Goal: Information Seeking & Learning: Learn about a topic

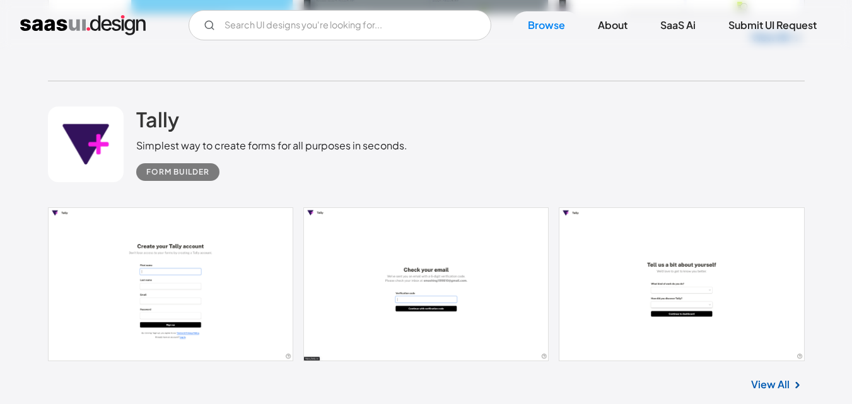
scroll to position [1244, 0]
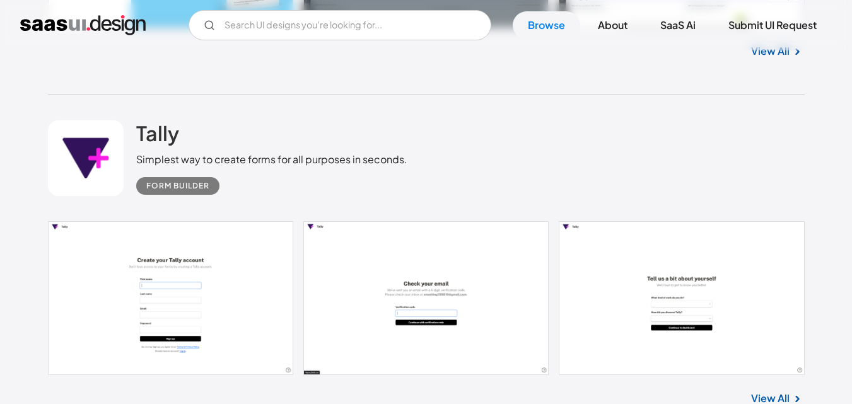
click at [250, 163] on div "Simplest way to create forms for all purposes in seconds." at bounding box center [271, 159] width 271 height 15
click at [152, 138] on h2 "Tally" at bounding box center [157, 132] width 43 height 25
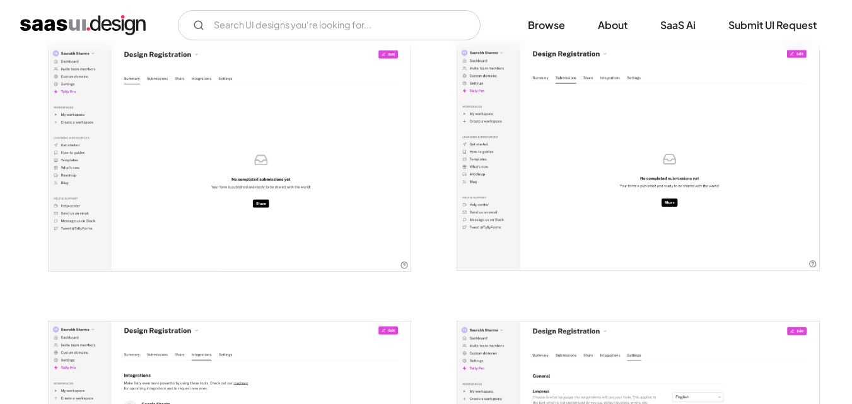
scroll to position [1634, 0]
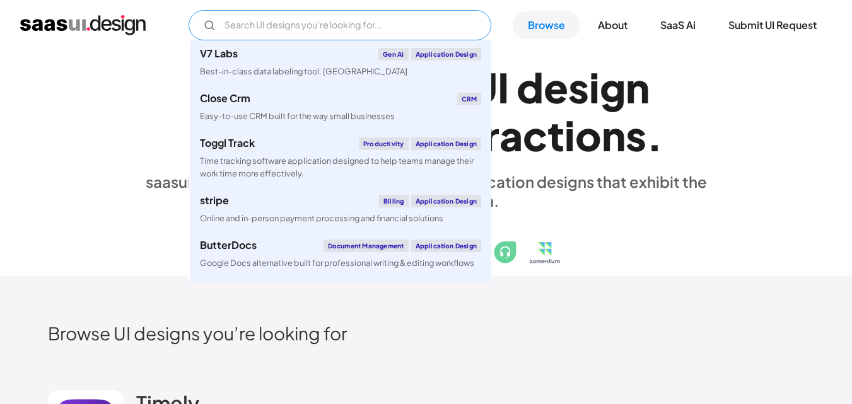
click at [225, 20] on input "Email Form" at bounding box center [339, 25] width 303 height 30
click at [734, 134] on div "E x p l o r e S a a S U I d e s i g n p a t t e r n s & i n t e r a c t i o n s…" at bounding box center [426, 163] width 756 height 226
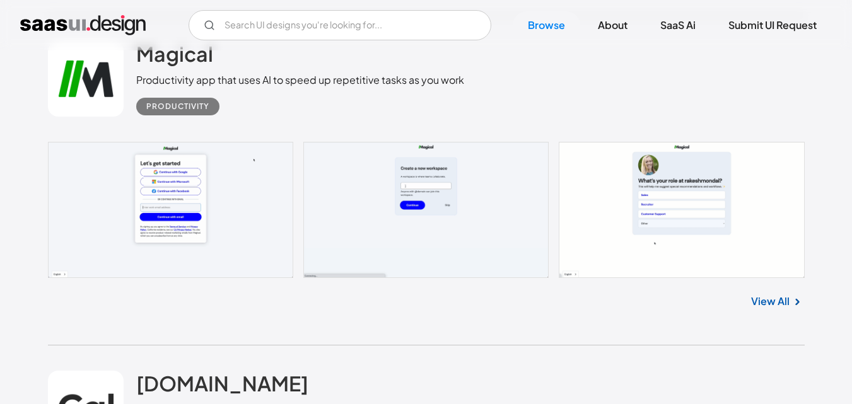
scroll to position [10726, 0]
click at [287, 202] on link at bounding box center [426, 209] width 756 height 136
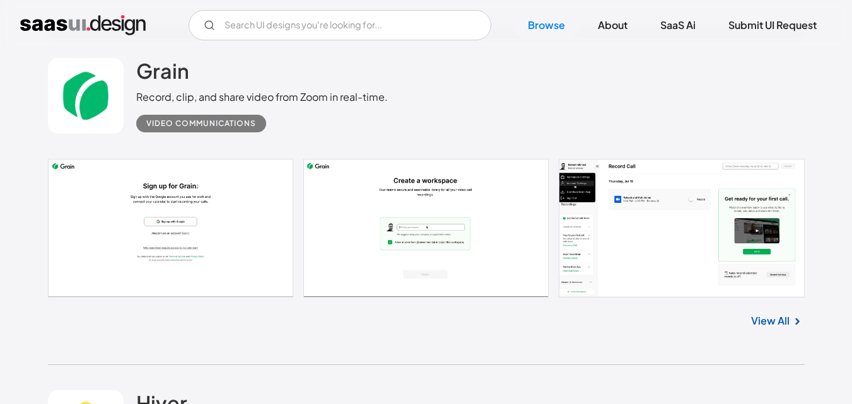
scroll to position [11367, 0]
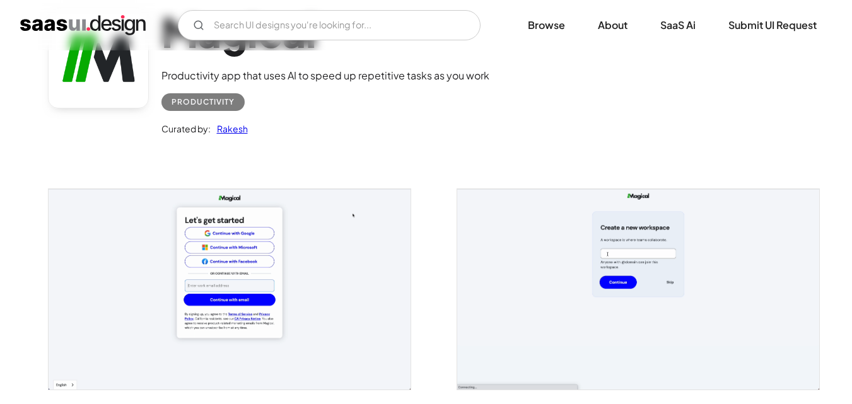
scroll to position [90, 0]
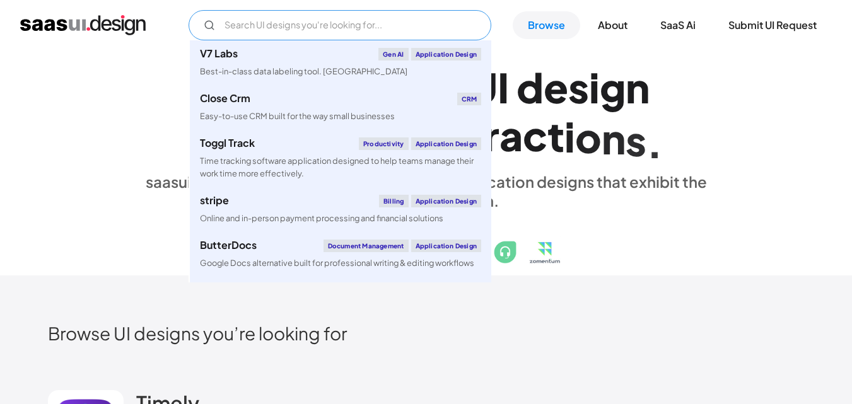
click at [282, 16] on input "Email Form" at bounding box center [339, 25] width 303 height 30
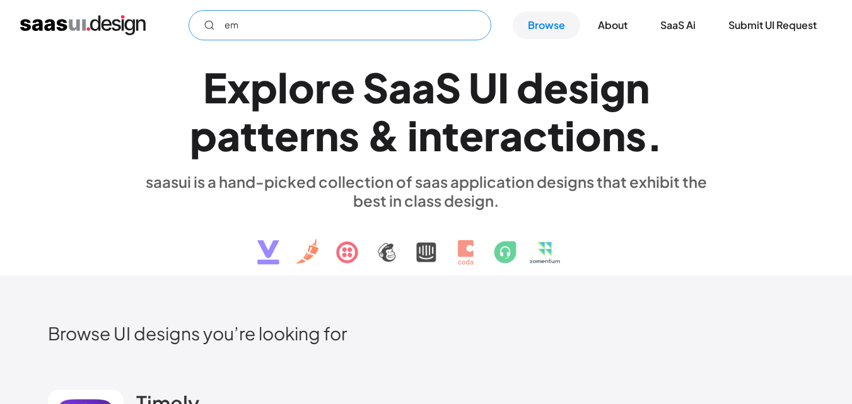
type input "e"
type input "hr crm"
click at [522, 18] on link "Browse" at bounding box center [545, 25] width 67 height 28
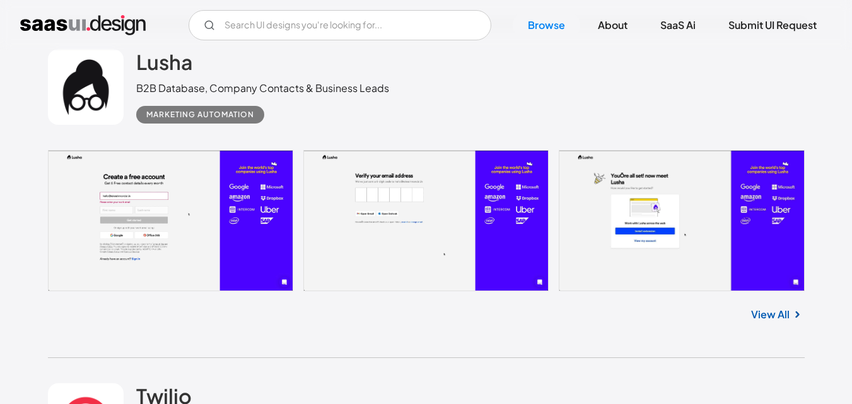
scroll to position [2670, 0]
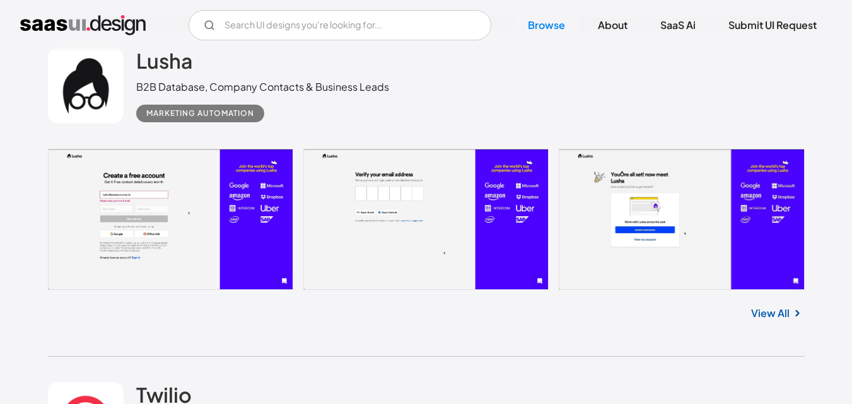
click at [219, 188] on link at bounding box center [426, 219] width 756 height 141
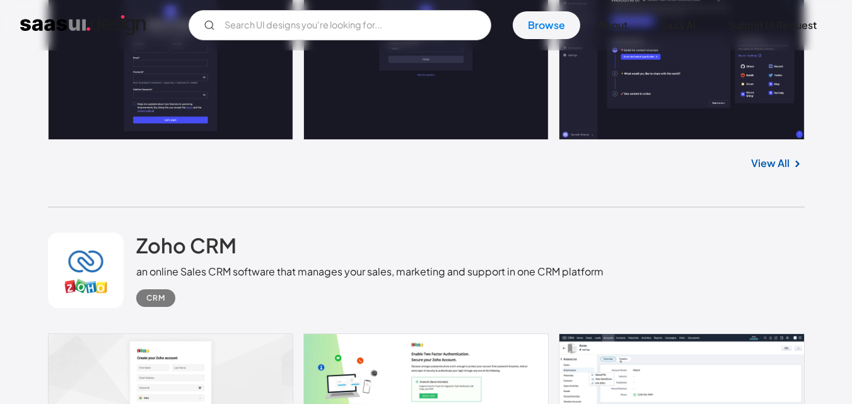
scroll to position [3293, 0]
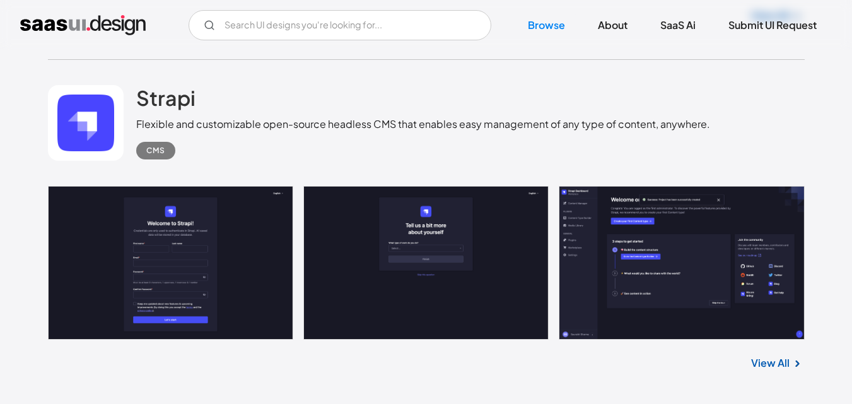
click at [214, 202] on link at bounding box center [426, 263] width 756 height 154
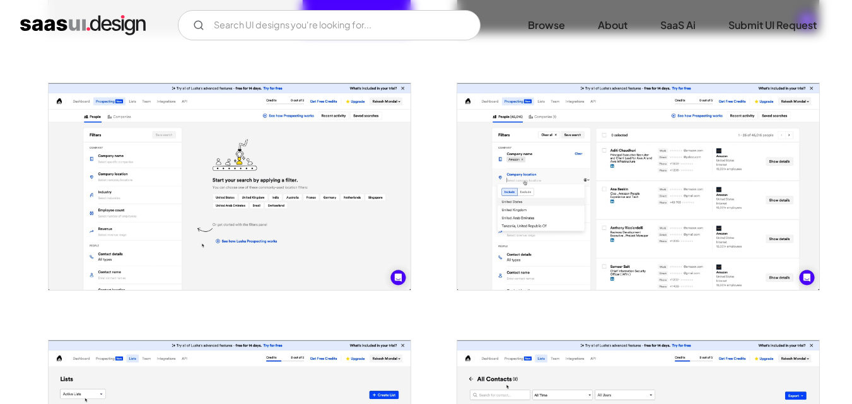
scroll to position [726, 0]
click at [299, 168] on img "open lightbox" at bounding box center [230, 187] width 362 height 207
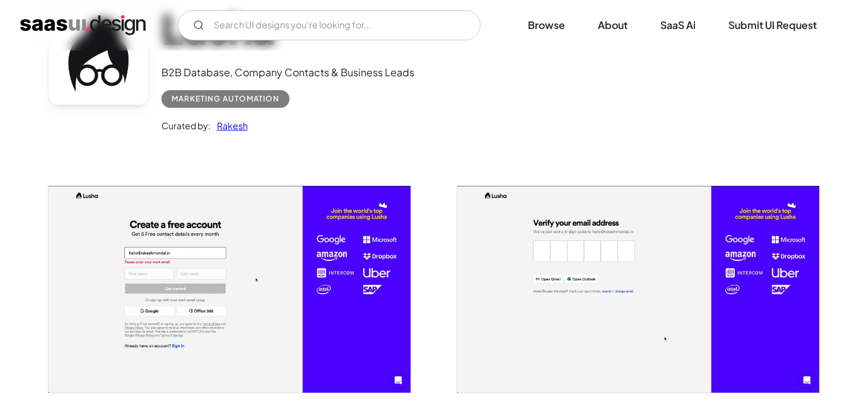
scroll to position [0, 0]
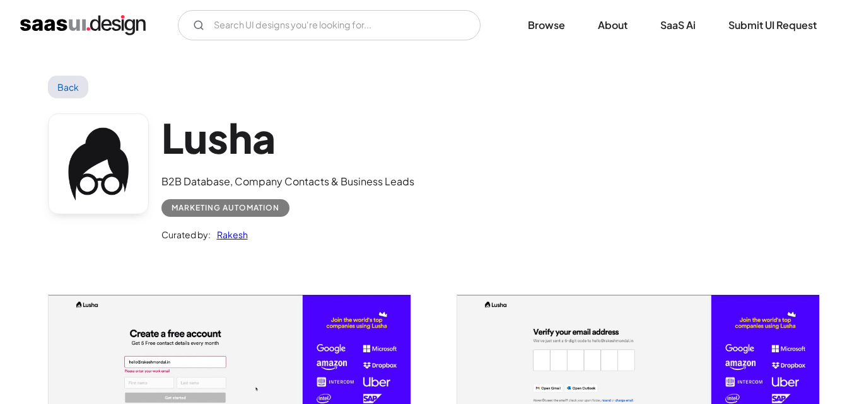
click at [61, 87] on link "Back" at bounding box center [68, 87] width 41 height 23
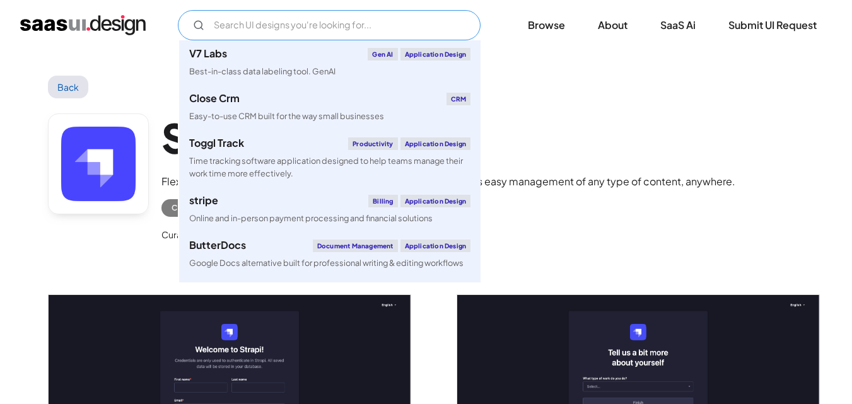
click at [299, 16] on input "Email Form" at bounding box center [329, 25] width 303 height 30
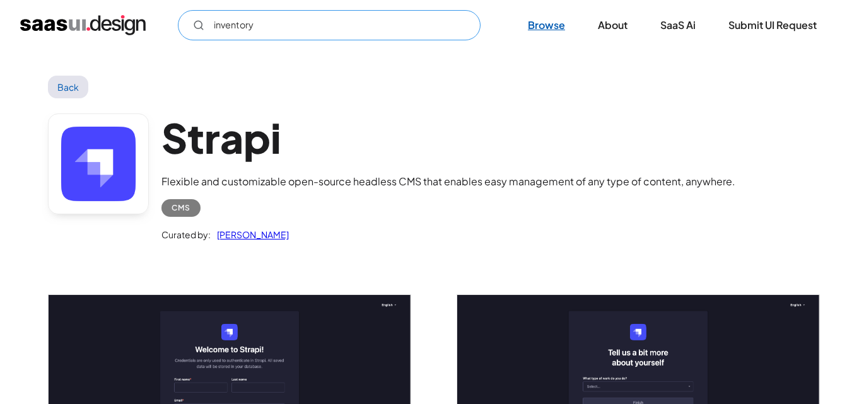
type input "inventory"
click at [536, 19] on link "Browse" at bounding box center [545, 25] width 67 height 28
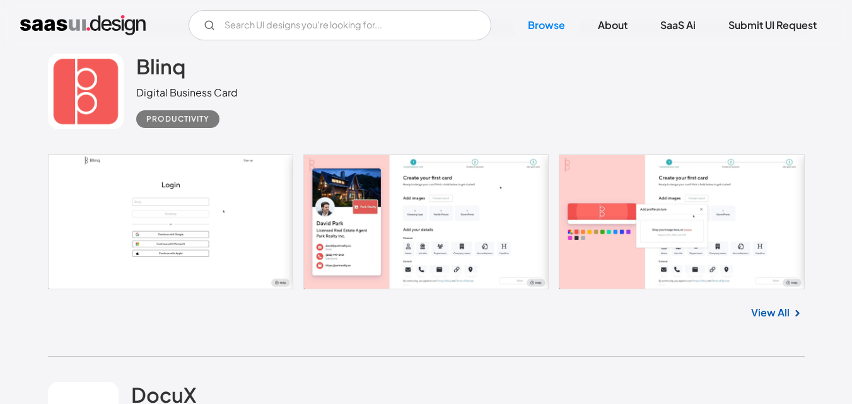
scroll to position [15997, 0]
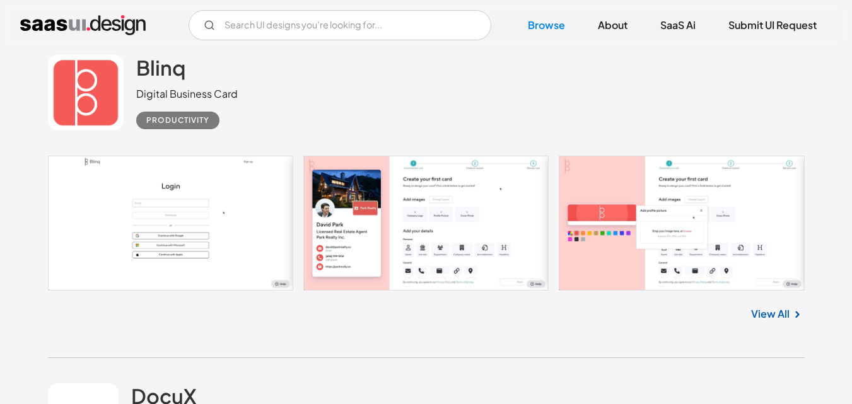
click at [216, 199] on link at bounding box center [426, 223] width 756 height 135
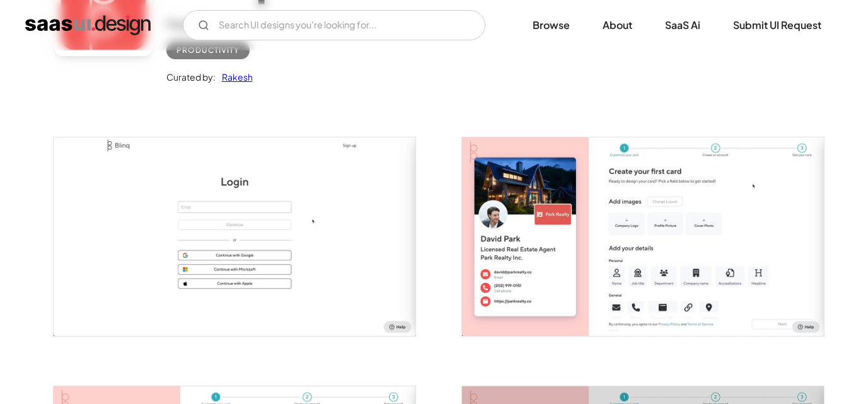
scroll to position [158, 0]
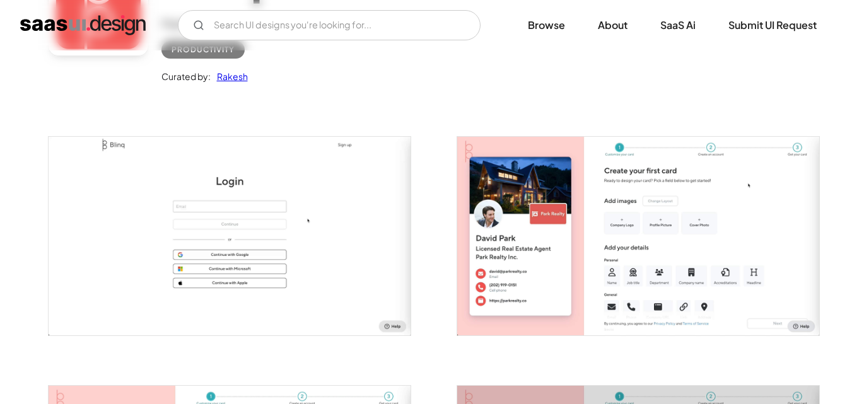
drag, startPoint x: 304, startPoint y: 258, endPoint x: 263, endPoint y: 250, distance: 41.7
click at [263, 250] on img "open lightbox" at bounding box center [230, 236] width 362 height 199
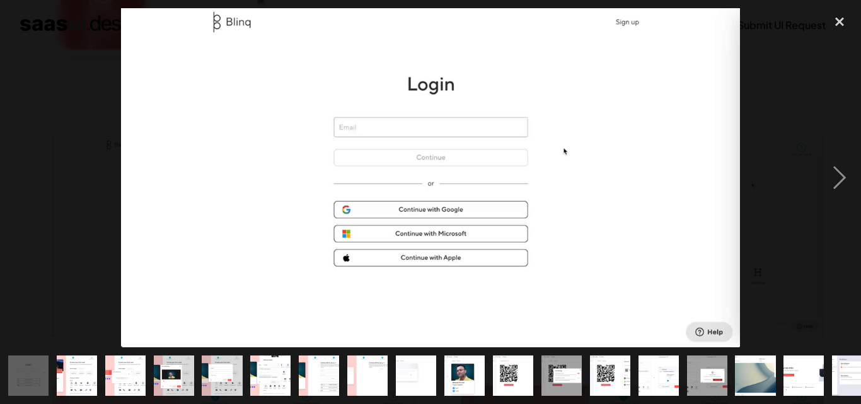
click at [284, 57] on img at bounding box center [430, 177] width 619 height 339
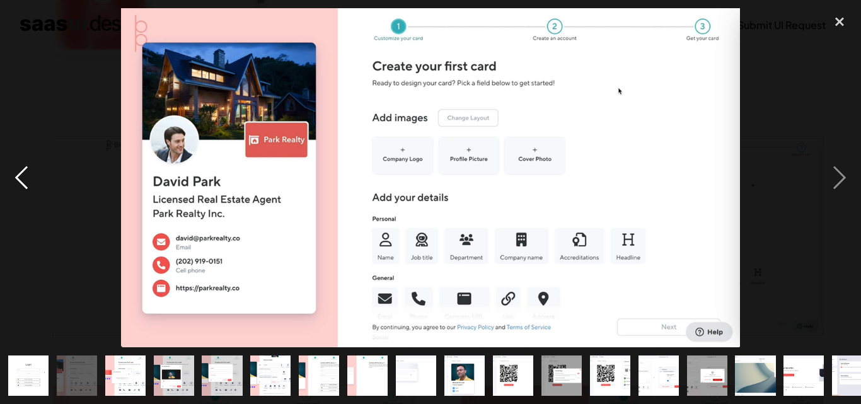
click at [19, 169] on div "previous image" at bounding box center [21, 177] width 43 height 339
click at [843, 171] on div "next image" at bounding box center [839, 177] width 43 height 339
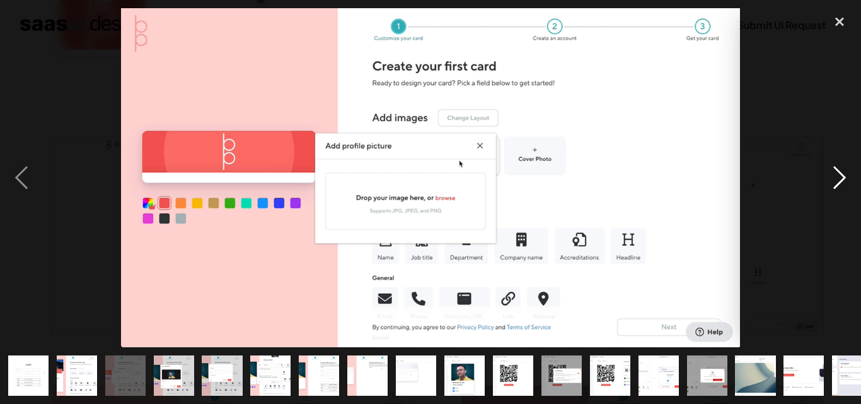
click at [843, 171] on div "next image" at bounding box center [839, 177] width 43 height 339
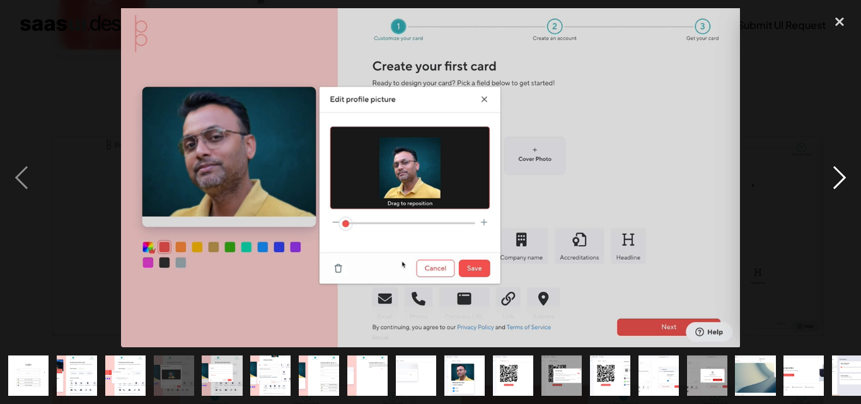
click at [843, 171] on div "next image" at bounding box center [839, 177] width 43 height 339
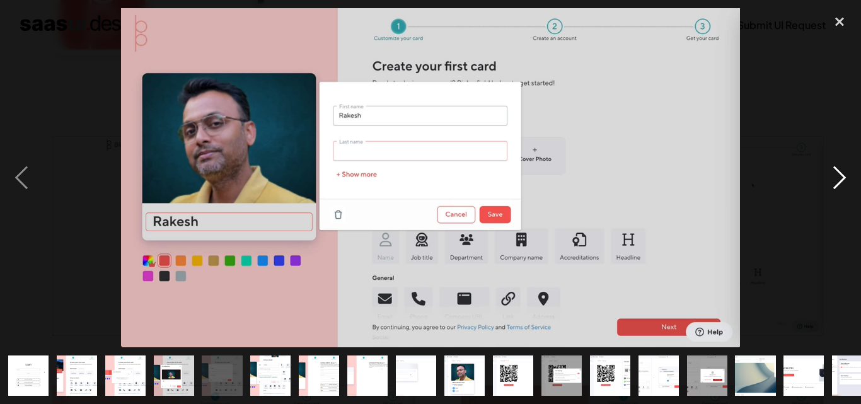
click at [843, 171] on div "next image" at bounding box center [839, 177] width 43 height 339
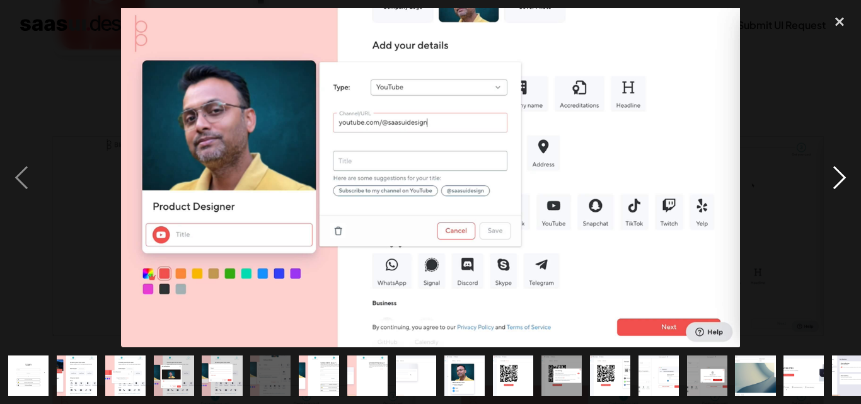
click at [843, 171] on div "next image" at bounding box center [839, 177] width 43 height 339
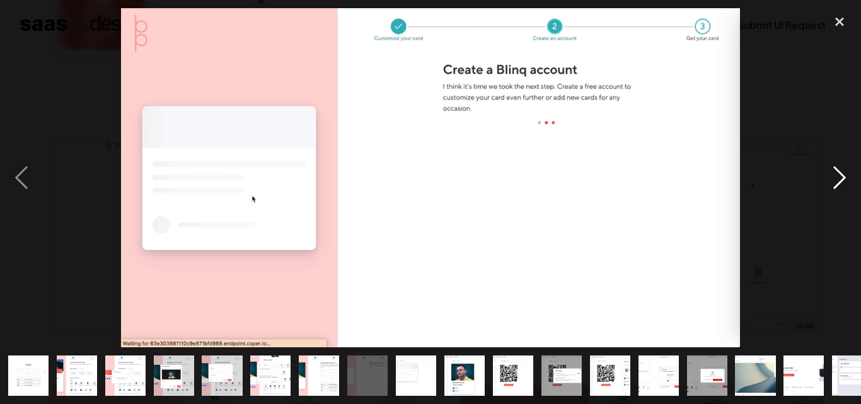
click at [843, 171] on div "next image" at bounding box center [839, 177] width 43 height 339
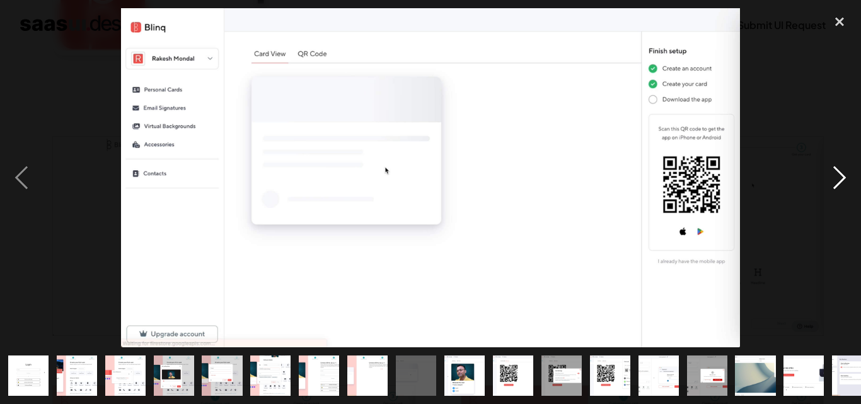
click at [843, 171] on div "next image" at bounding box center [839, 177] width 43 height 339
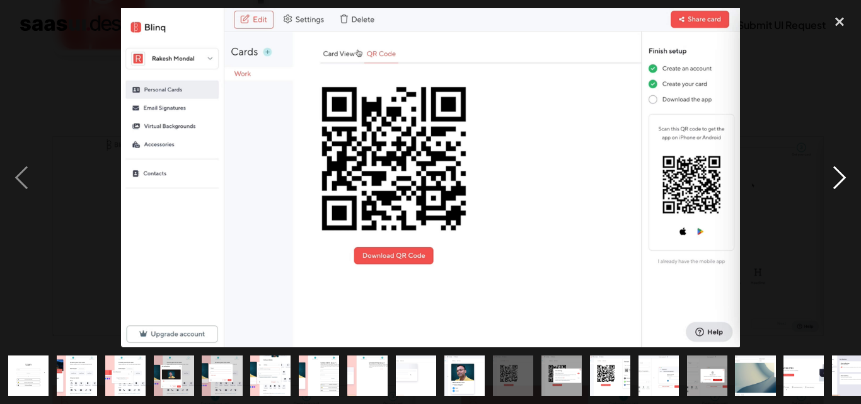
click at [843, 171] on div "next image" at bounding box center [839, 177] width 43 height 339
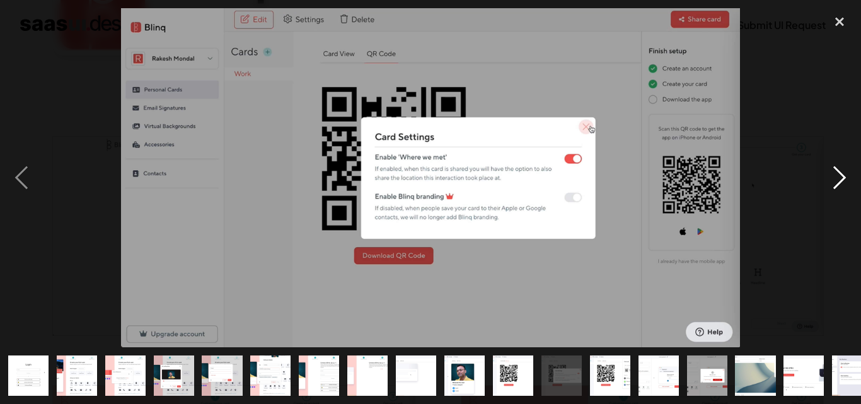
click at [843, 171] on div "next image" at bounding box center [839, 177] width 43 height 339
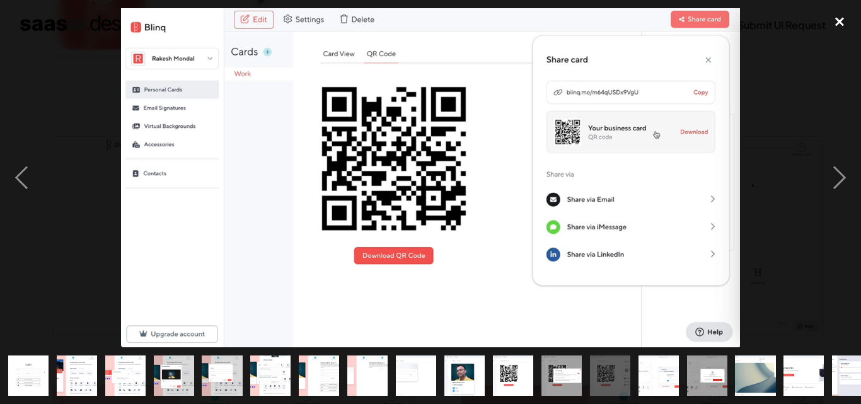
click at [845, 23] on div "close lightbox" at bounding box center [839, 22] width 43 height 28
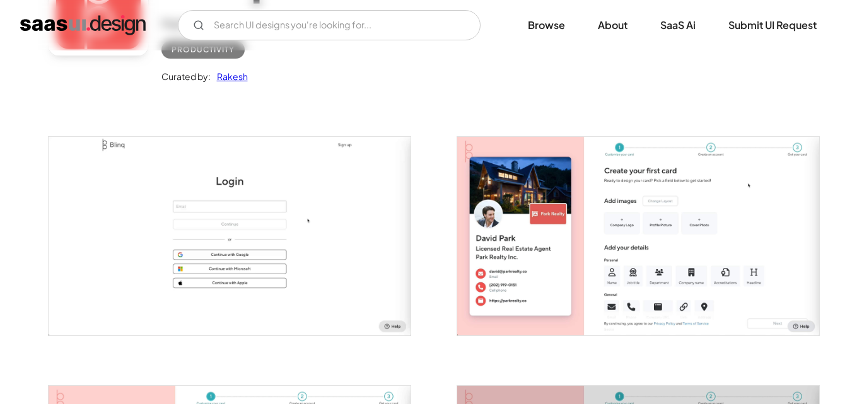
click at [543, 233] on img "open lightbox" at bounding box center [638, 236] width 362 height 199
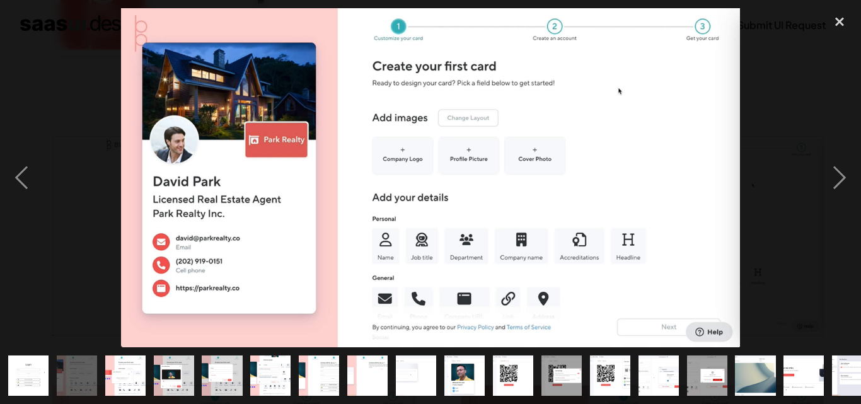
drag, startPoint x: 543, startPoint y: 233, endPoint x: 665, endPoint y: 374, distance: 186.3
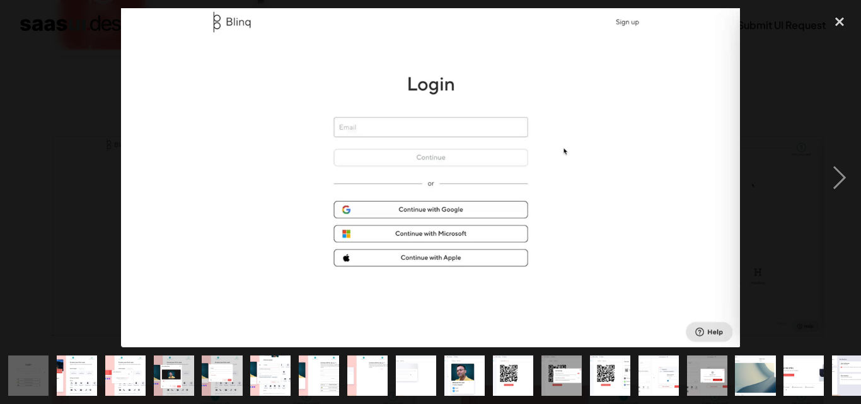
click at [665, 374] on img "show item 14 of 20" at bounding box center [659, 376] width 74 height 40
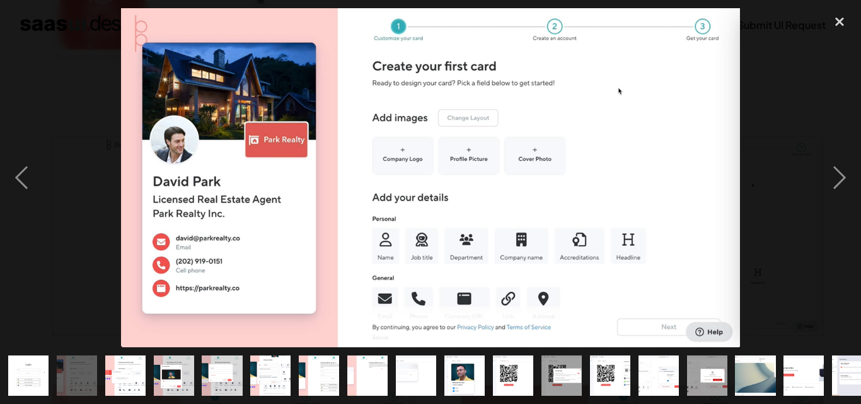
click at [369, 216] on img at bounding box center [430, 177] width 619 height 339
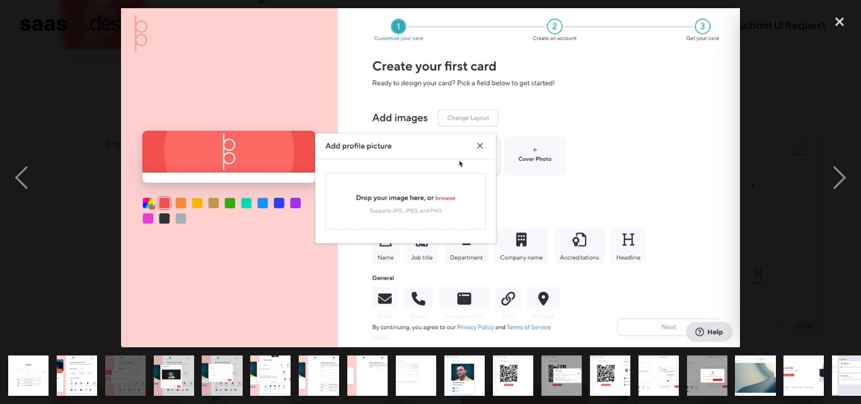
click at [369, 216] on div at bounding box center [430, 177] width 861 height 339
click at [847, 179] on div "next image" at bounding box center [839, 177] width 43 height 339
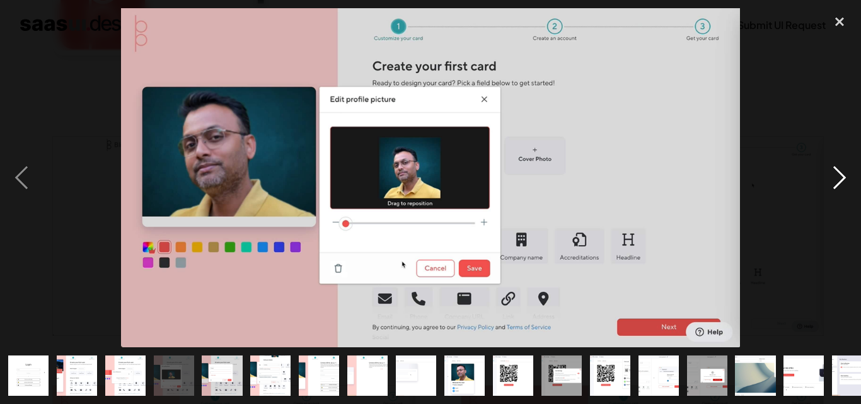
click at [847, 179] on div "next image" at bounding box center [839, 177] width 43 height 339
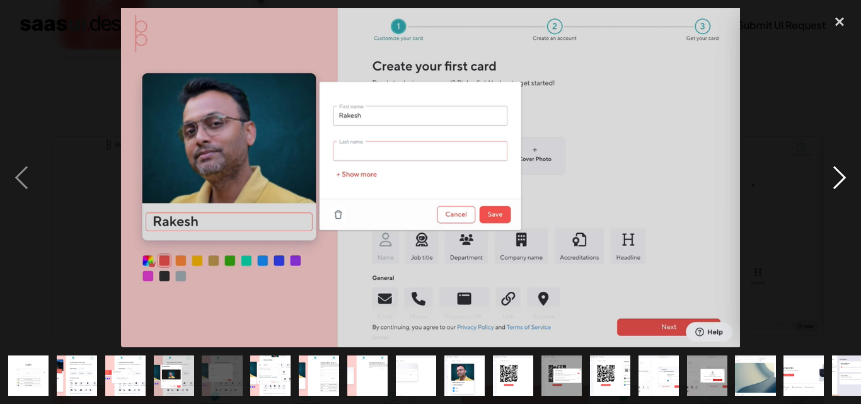
click at [847, 179] on div "next image" at bounding box center [839, 177] width 43 height 339
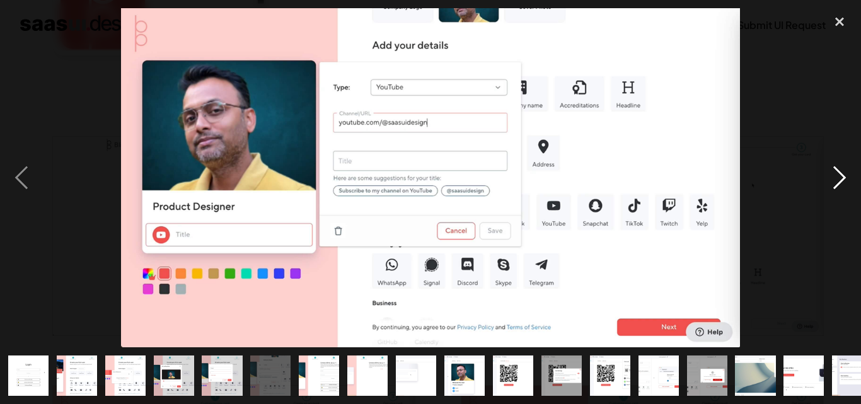
click at [847, 179] on div "next image" at bounding box center [839, 177] width 43 height 339
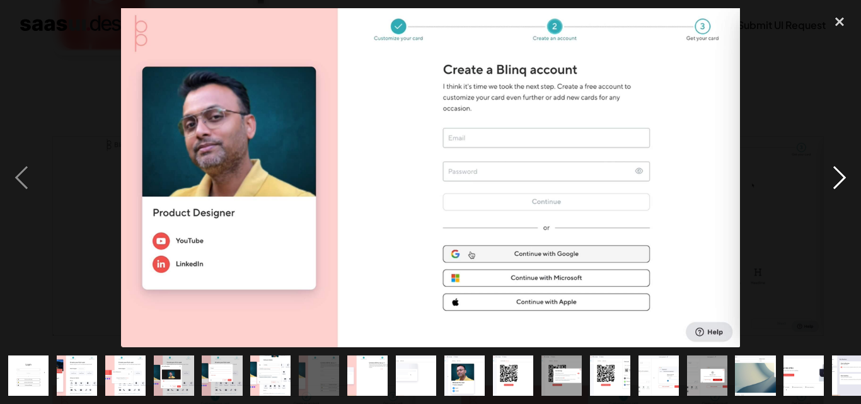
click at [847, 179] on div "next image" at bounding box center [839, 177] width 43 height 339
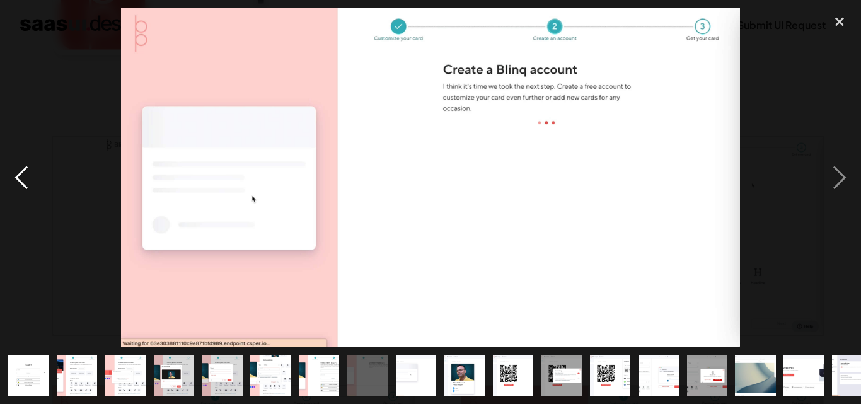
click at [10, 173] on div "previous image" at bounding box center [21, 177] width 43 height 339
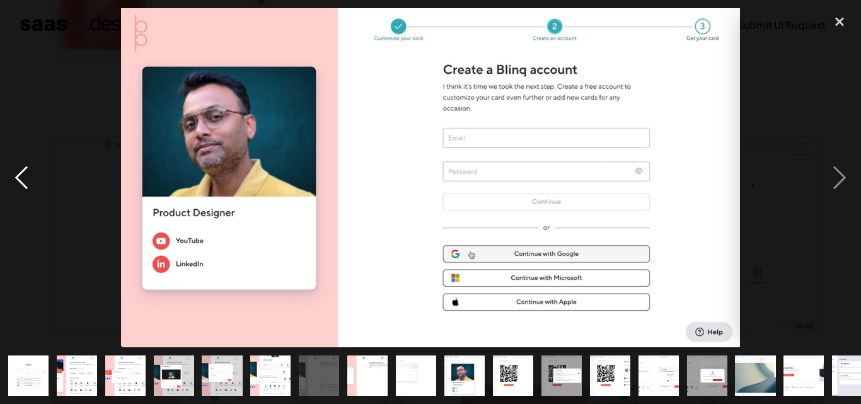
click at [10, 173] on div "previous image" at bounding box center [21, 177] width 43 height 339
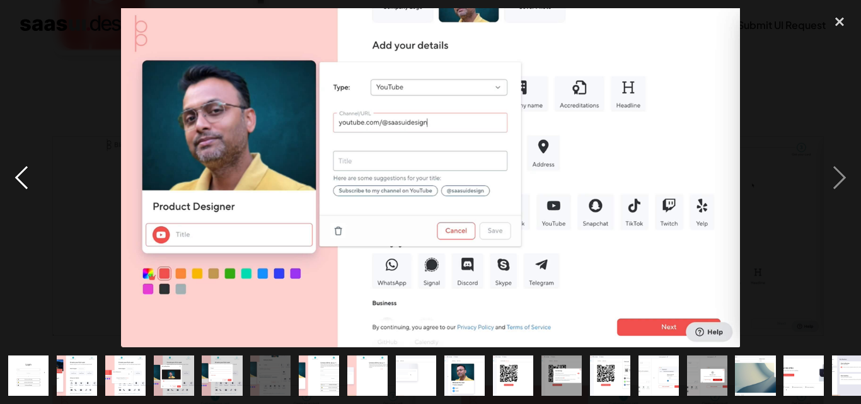
click at [10, 173] on div "previous image" at bounding box center [21, 177] width 43 height 339
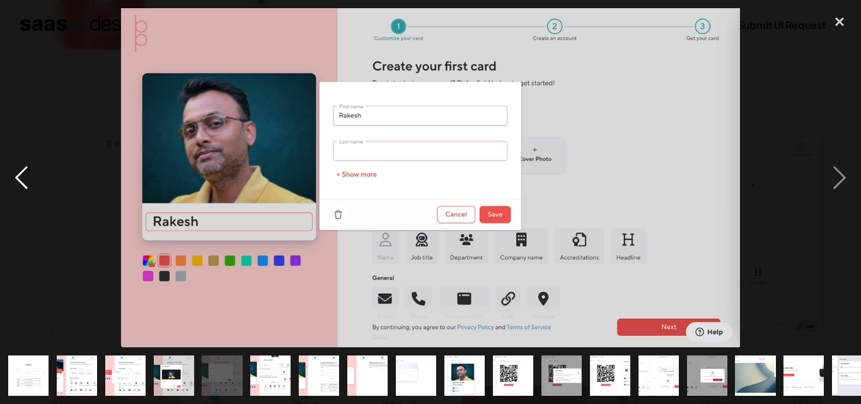
click at [10, 173] on div "previous image" at bounding box center [21, 177] width 43 height 339
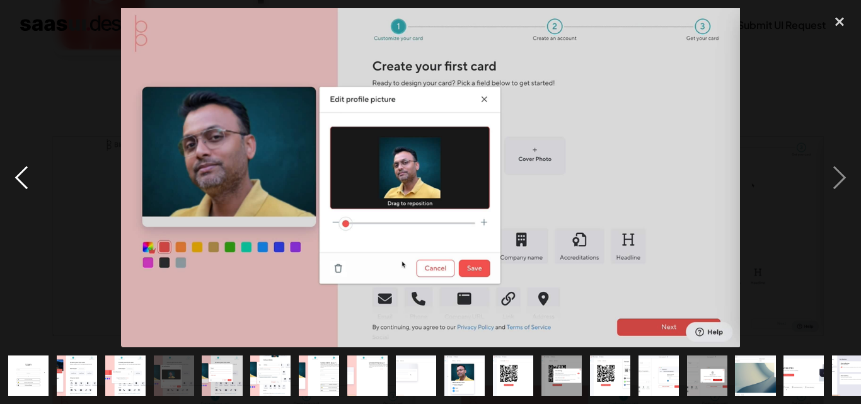
click at [10, 173] on div "previous image" at bounding box center [21, 177] width 43 height 339
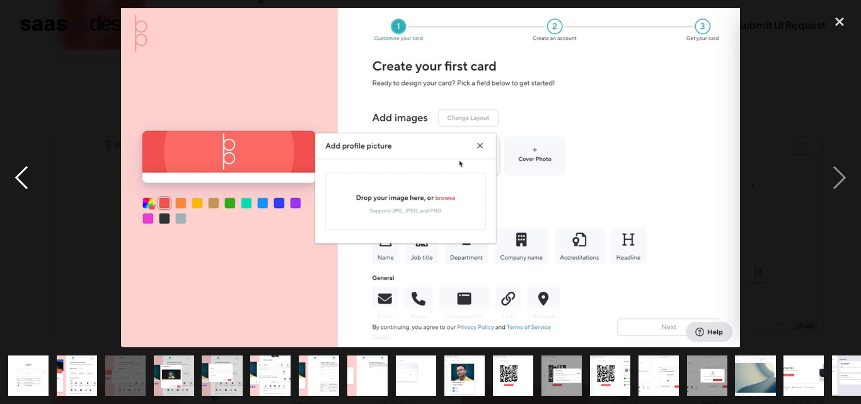
click at [10, 173] on div "previous image" at bounding box center [21, 177] width 43 height 339
